Goal: Browse casually

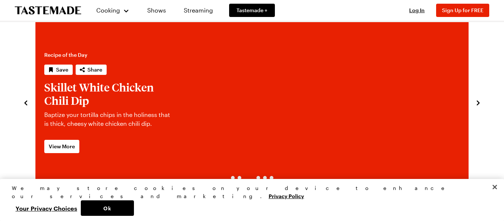
scroll to position [22, 0]
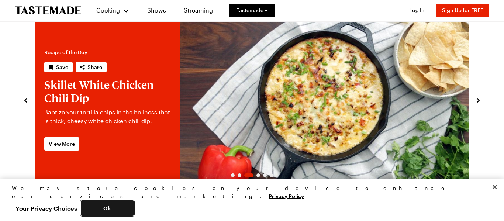
click at [134, 207] on button "Ok" at bounding box center [107, 208] width 53 height 16
